Goal: Navigation & Orientation: Find specific page/section

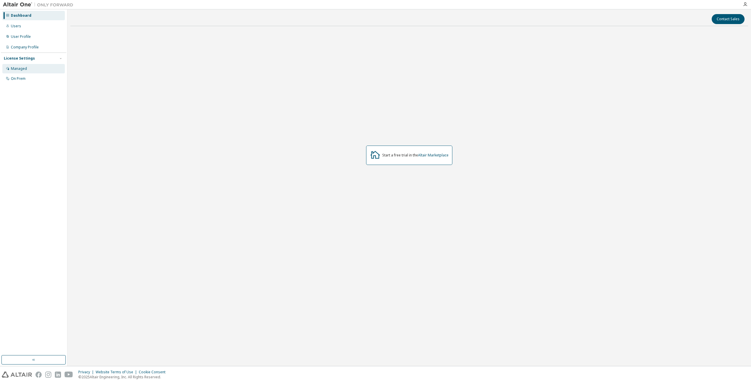
click at [22, 66] on div "Managed" at bounding box center [33, 68] width 63 height 9
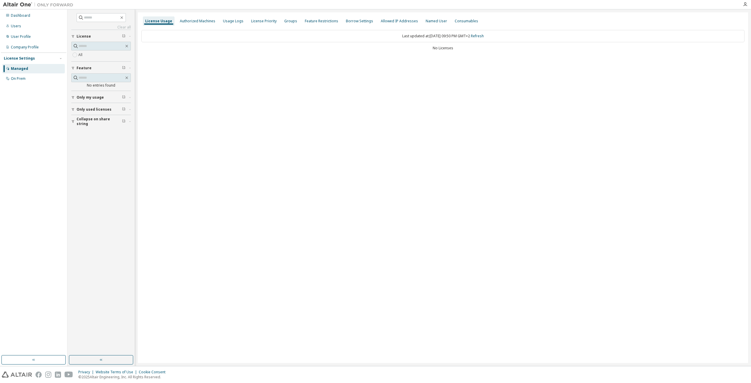
click at [87, 55] on div "All" at bounding box center [101, 54] width 60 height 7
click at [26, 13] on div "Dashboard" at bounding box center [20, 15] width 19 height 5
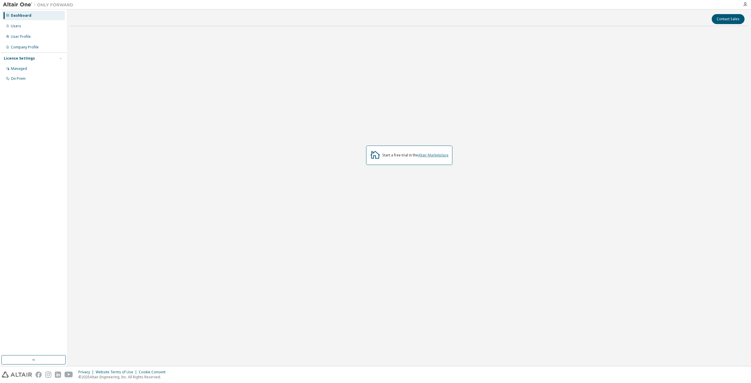
click at [443, 156] on link "Altair Marketplace" at bounding box center [433, 155] width 31 height 5
